Goal: Task Accomplishment & Management: Manage account settings

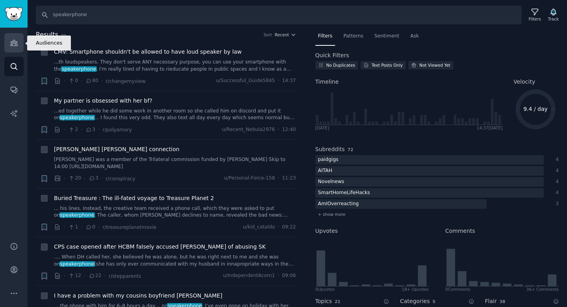
click at [17, 40] on icon "Sidebar" at bounding box center [14, 43] width 8 height 8
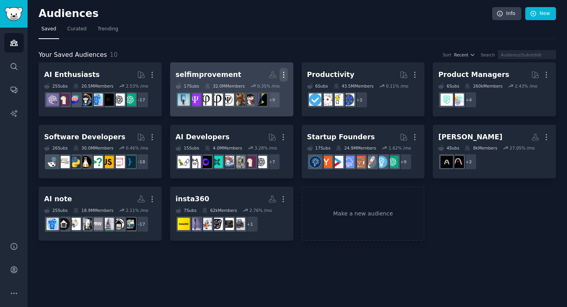
click at [286, 74] on icon "button" at bounding box center [284, 75] width 8 height 8
click at [264, 92] on p "Delete" at bounding box center [262, 91] width 18 height 8
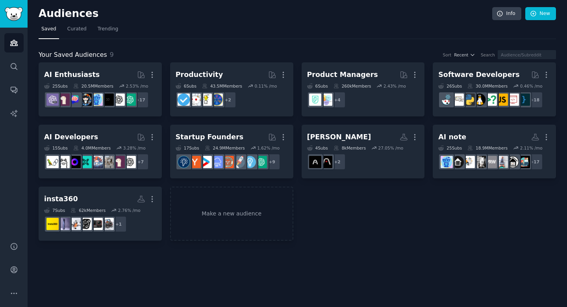
click at [263, 48] on div "Your Saved Audiences 9 Sort Recent Search AI Enthusiasts Curated by GummySearch…" at bounding box center [298, 139] width 518 height 201
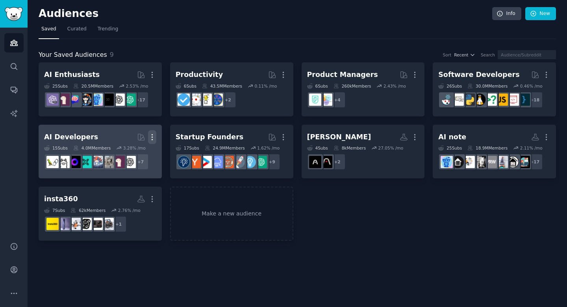
click at [154, 134] on icon "button" at bounding box center [152, 137] width 8 height 8
click at [132, 153] on p "Delete" at bounding box center [131, 153] width 18 height 8
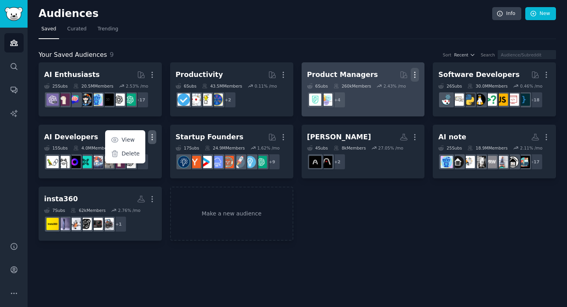
click at [414, 73] on icon "button" at bounding box center [415, 75] width 8 height 8
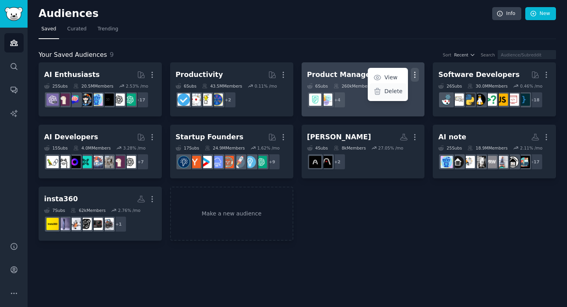
click at [394, 93] on p "Delete" at bounding box center [394, 91] width 18 height 8
